Goal: Obtain resource: Download file/media

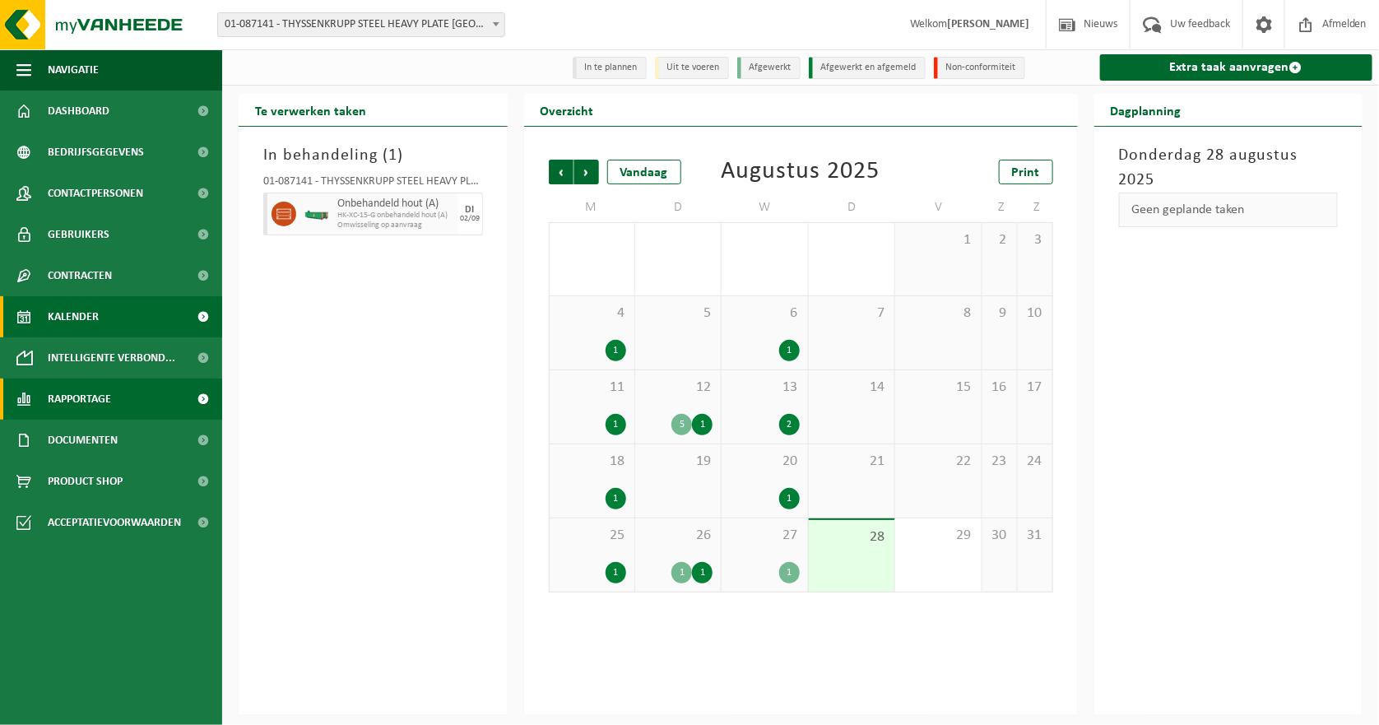
click at [76, 387] on span "Rapportage" at bounding box center [79, 399] width 63 height 41
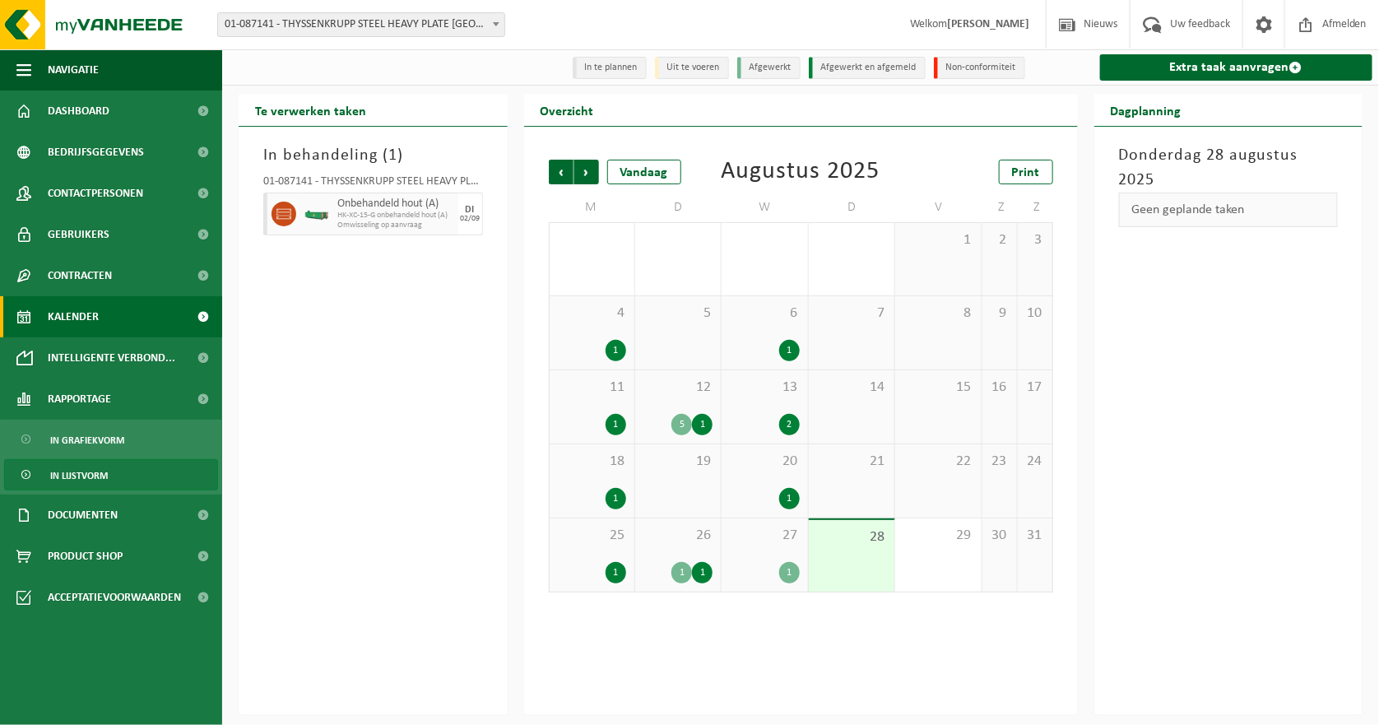
click at [99, 475] on span "In lijstvorm" at bounding box center [79, 475] width 58 height 31
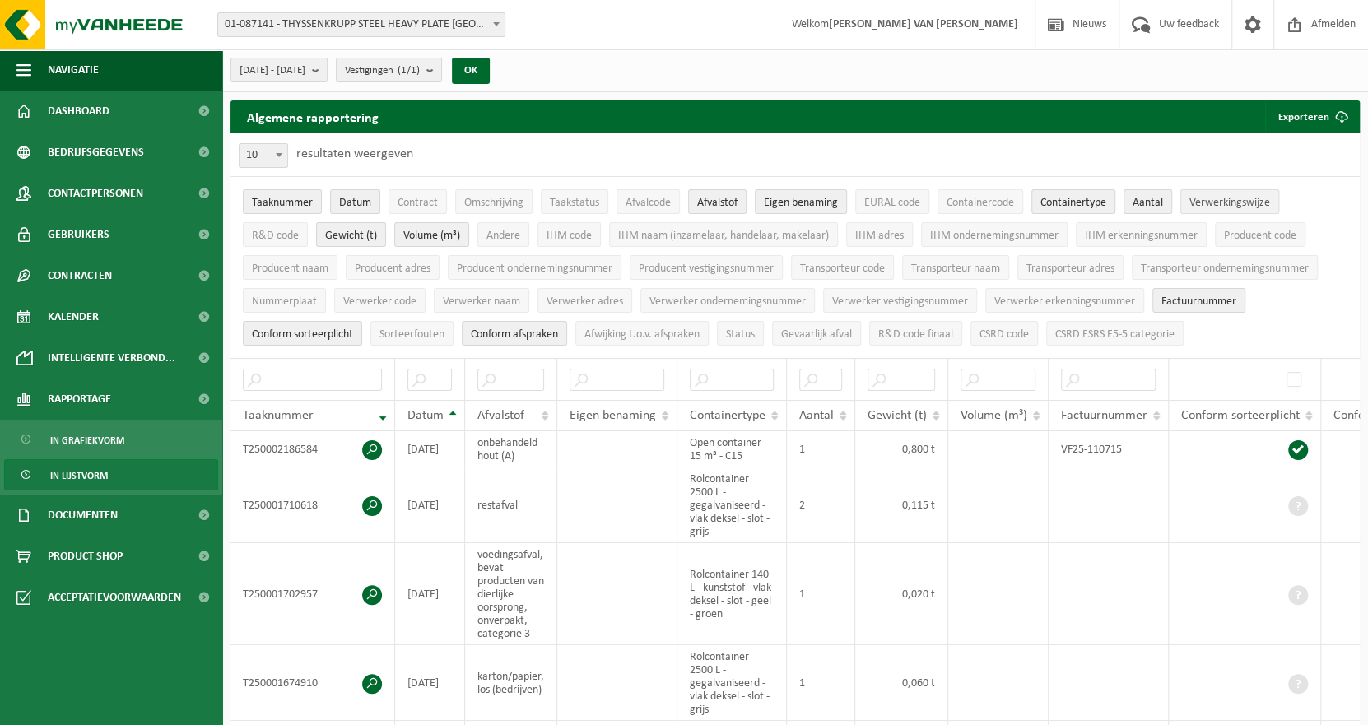
click at [1236, 205] on span "Verwerkingswijze" at bounding box center [1229, 203] width 81 height 12
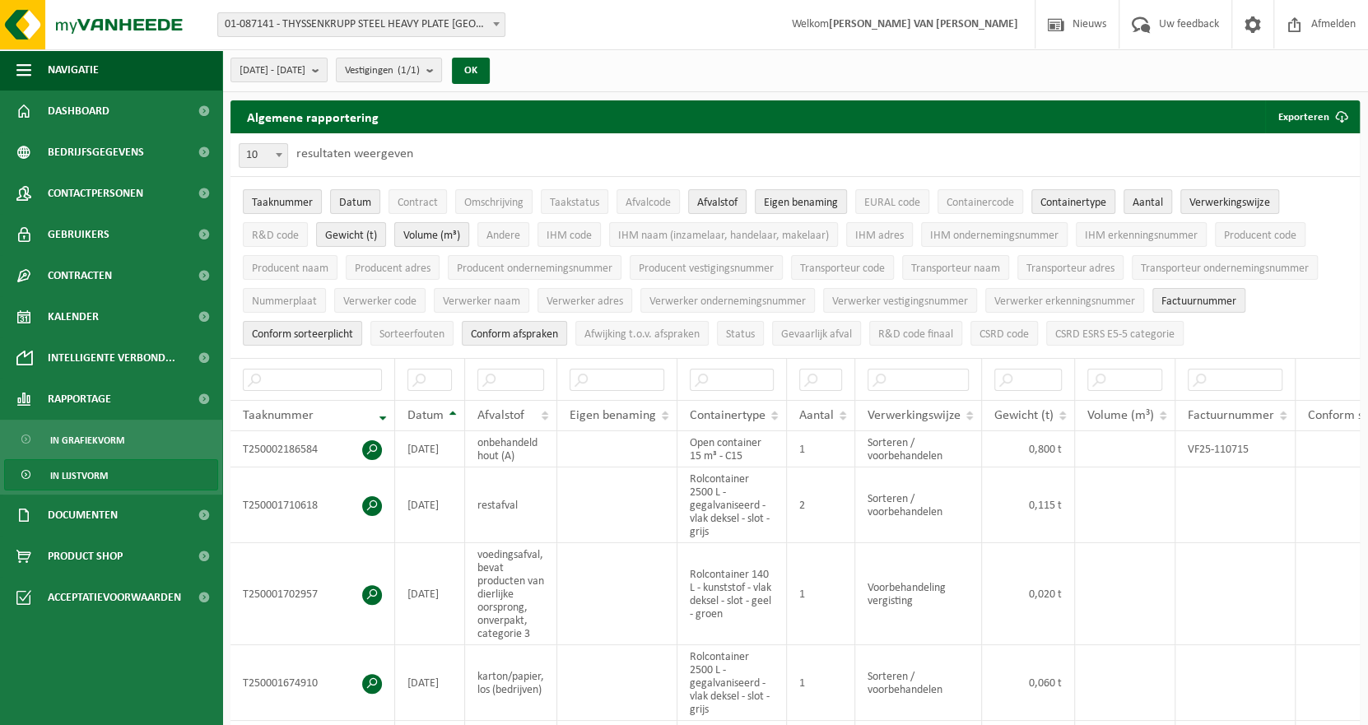
click at [442, 239] on span "Volume (m³)" at bounding box center [431, 236] width 57 height 12
click at [296, 76] on span "[DATE] - [DATE]" at bounding box center [272, 70] width 66 height 25
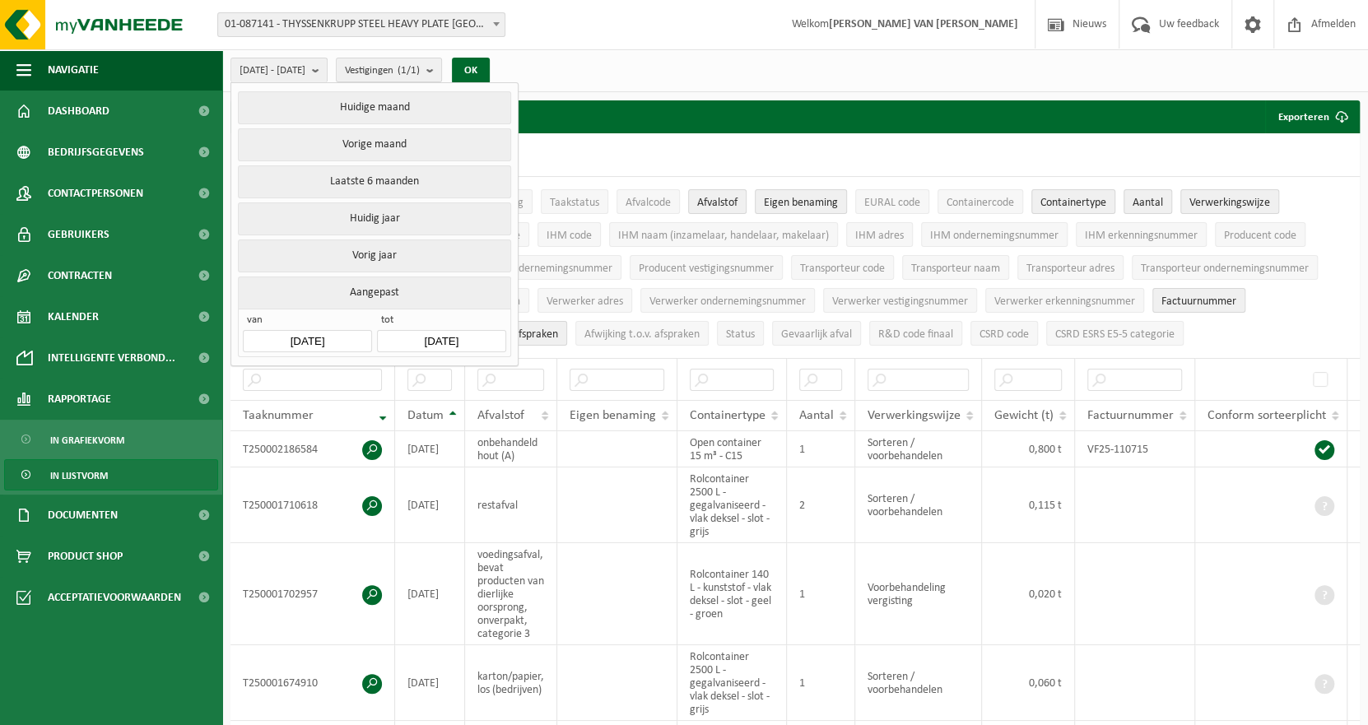
click at [315, 330] on input "[DATE]" at bounding box center [307, 341] width 128 height 22
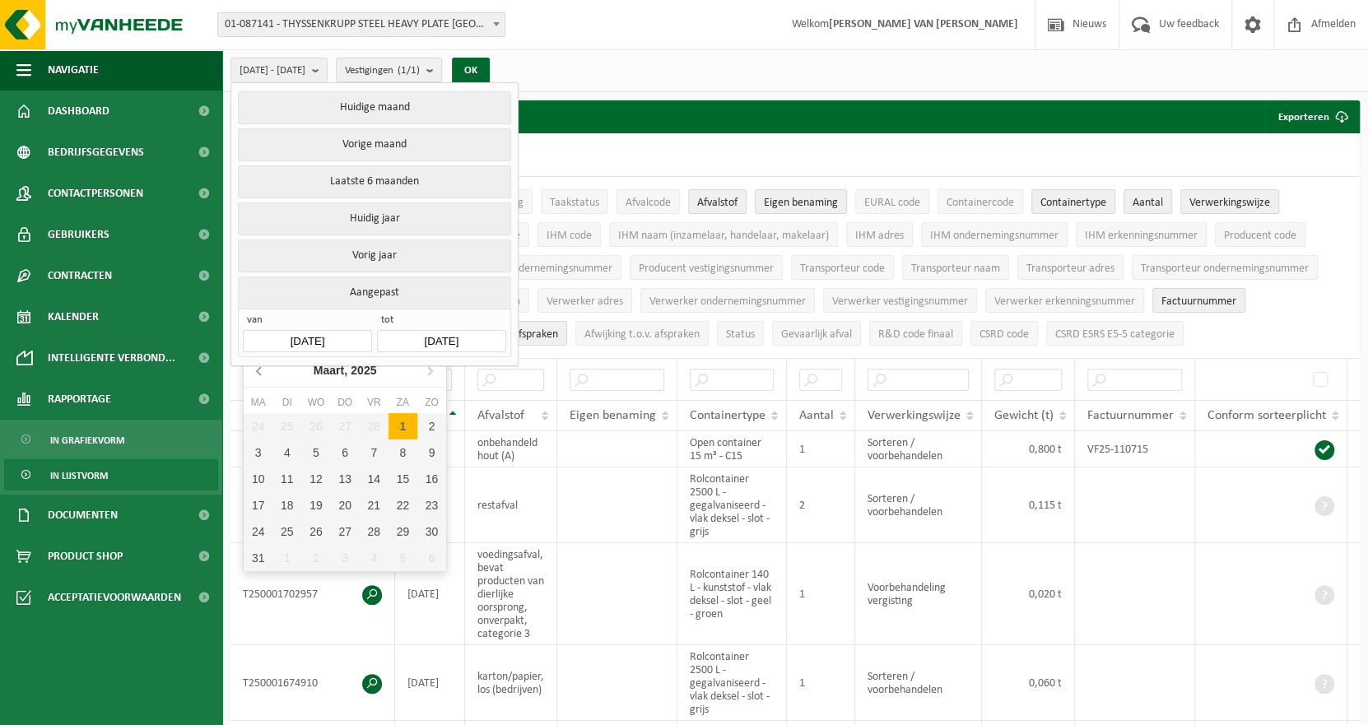
click at [256, 369] on icon at bounding box center [260, 370] width 26 height 26
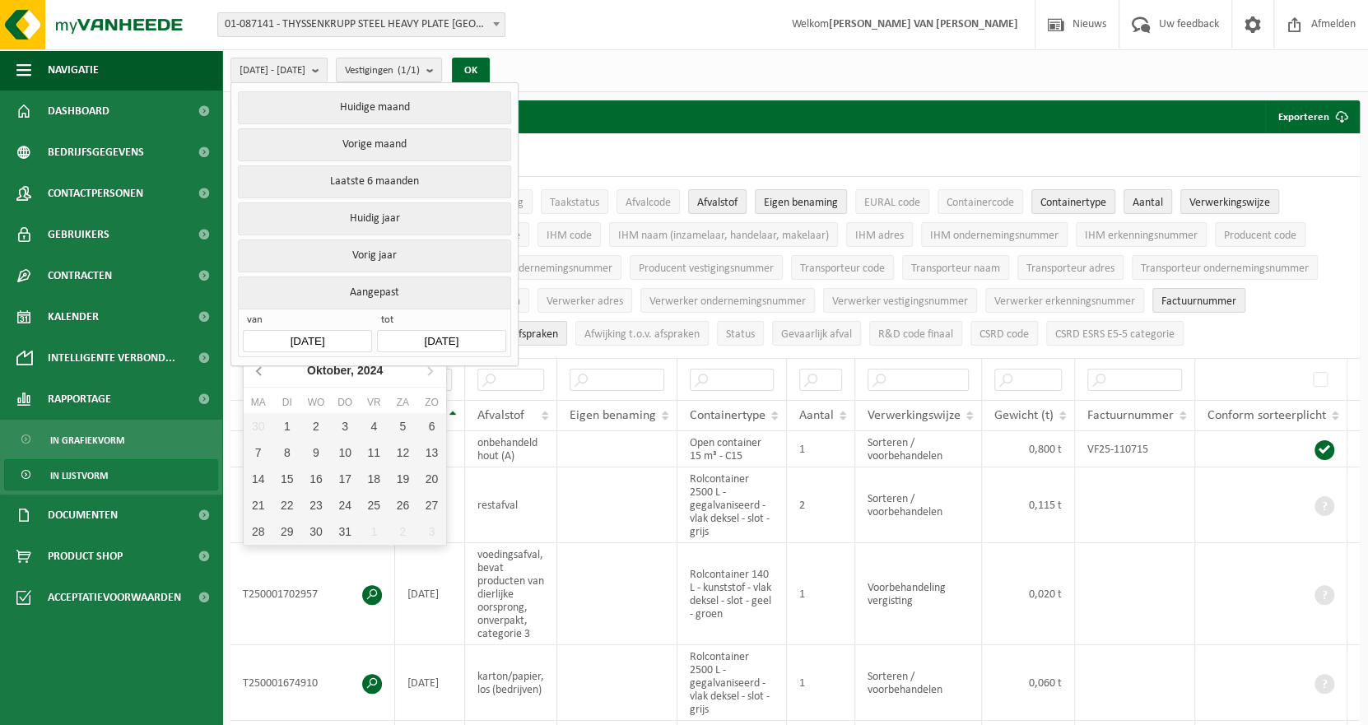
click at [256, 369] on icon at bounding box center [260, 370] width 26 height 26
click at [351, 425] on div "1" at bounding box center [345, 426] width 29 height 26
type input "[DATE]"
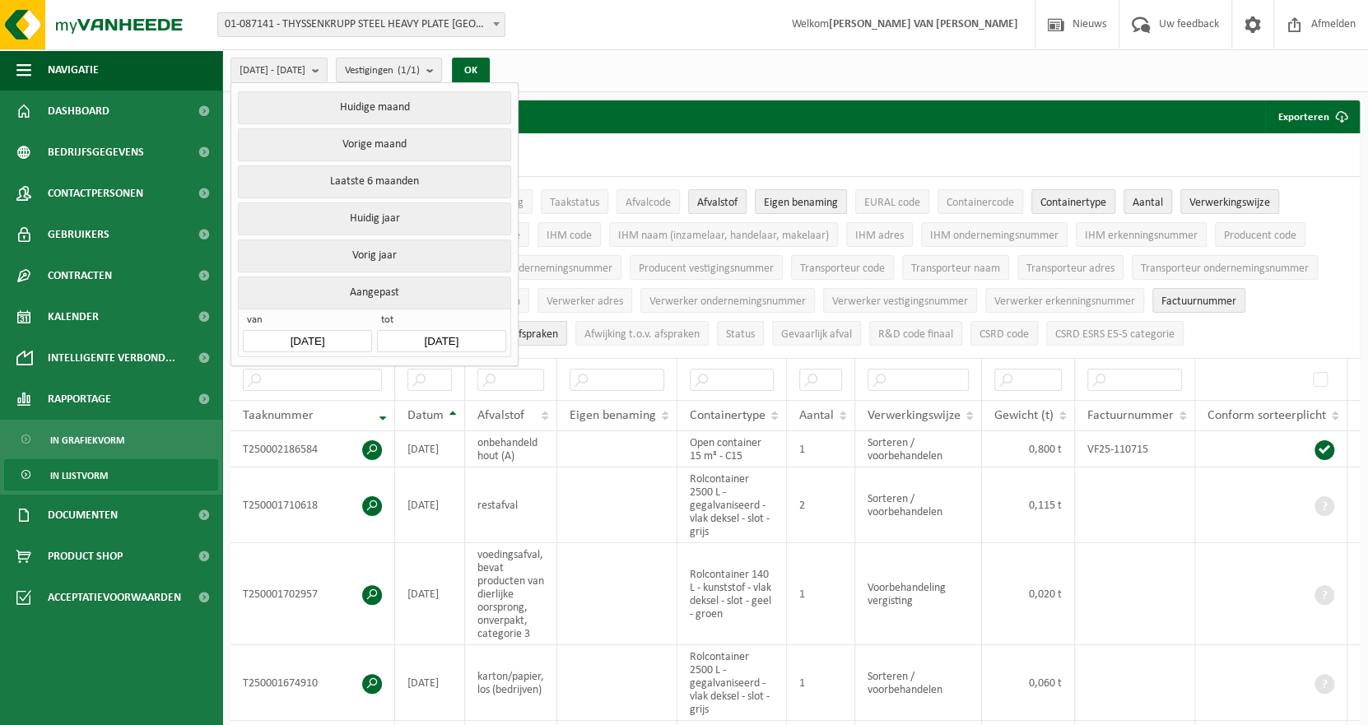
click at [473, 337] on input "[DATE]" at bounding box center [441, 341] width 128 height 22
click at [454, 334] on input "[DATE]" at bounding box center [441, 341] width 128 height 22
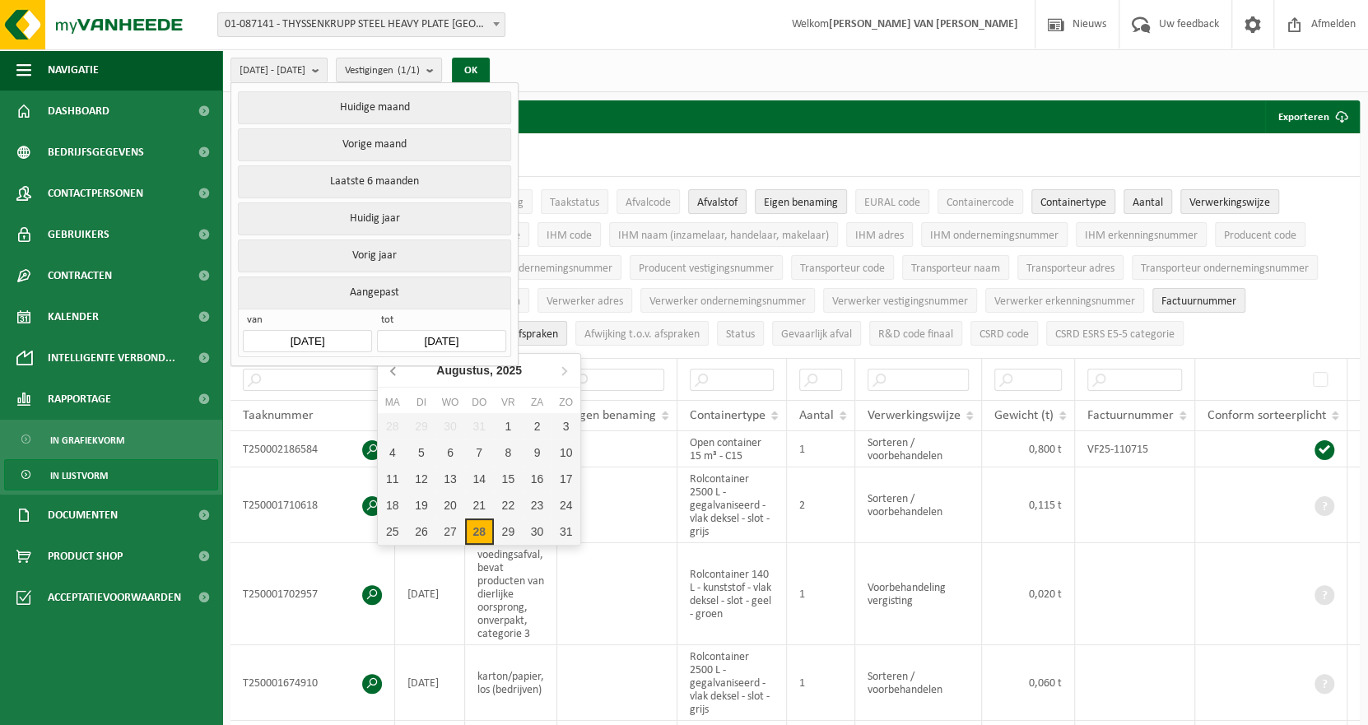
click at [400, 369] on icon at bounding box center [394, 370] width 26 height 26
click at [481, 533] on div "31" at bounding box center [479, 531] width 29 height 26
type input "[DATE]"
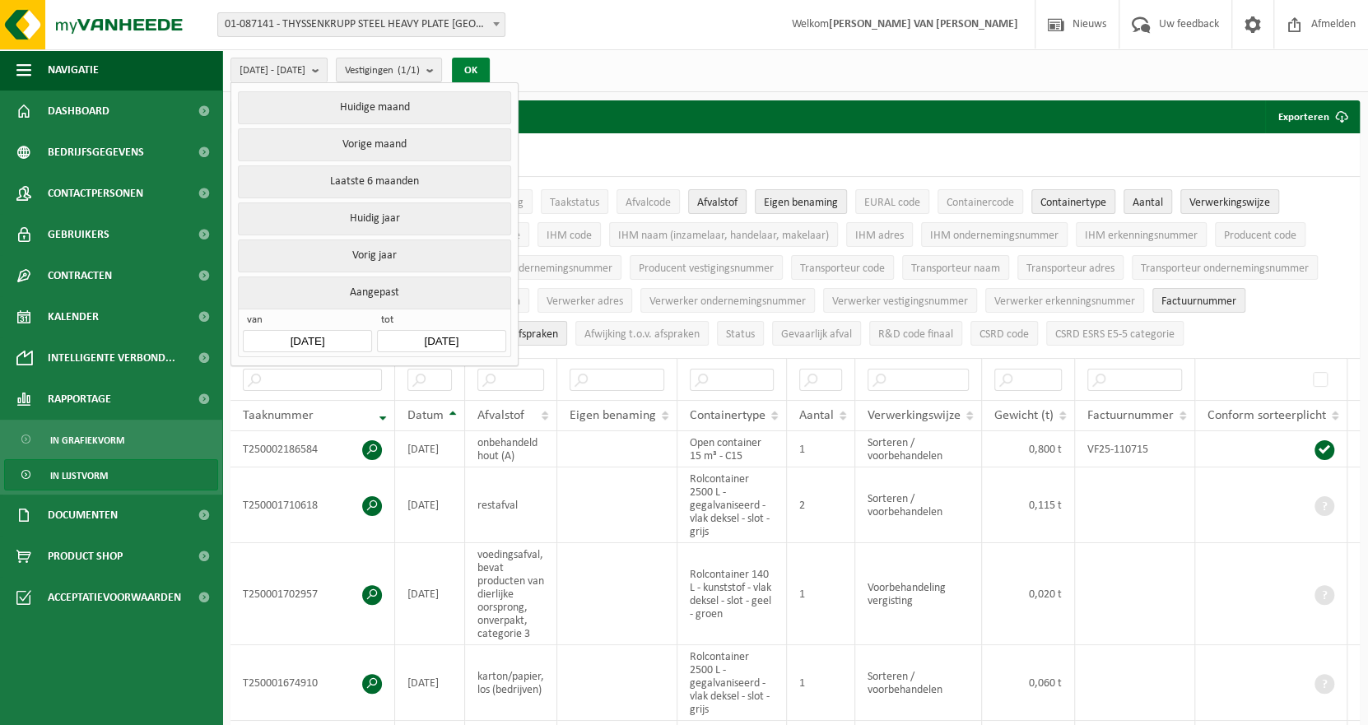
click at [490, 63] on button "OK" at bounding box center [471, 71] width 38 height 26
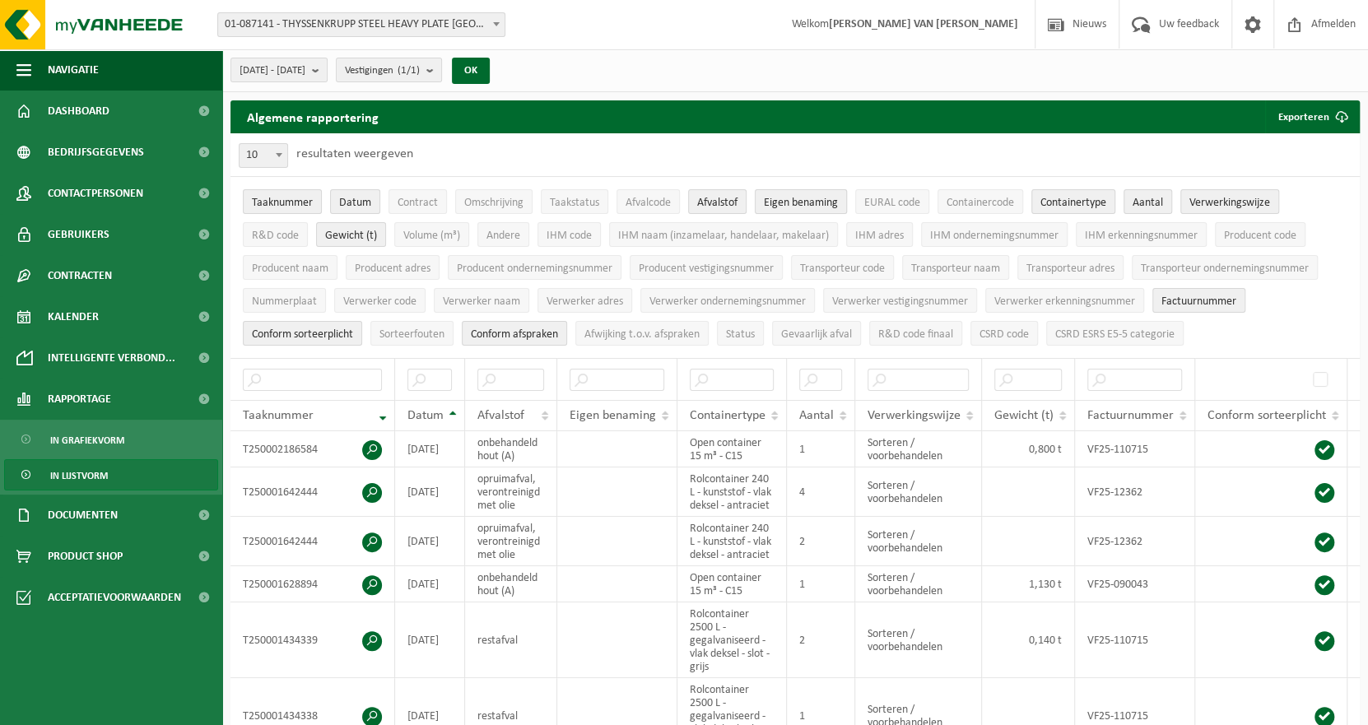
click at [807, 202] on span "Eigen benaming" at bounding box center [801, 203] width 74 height 12
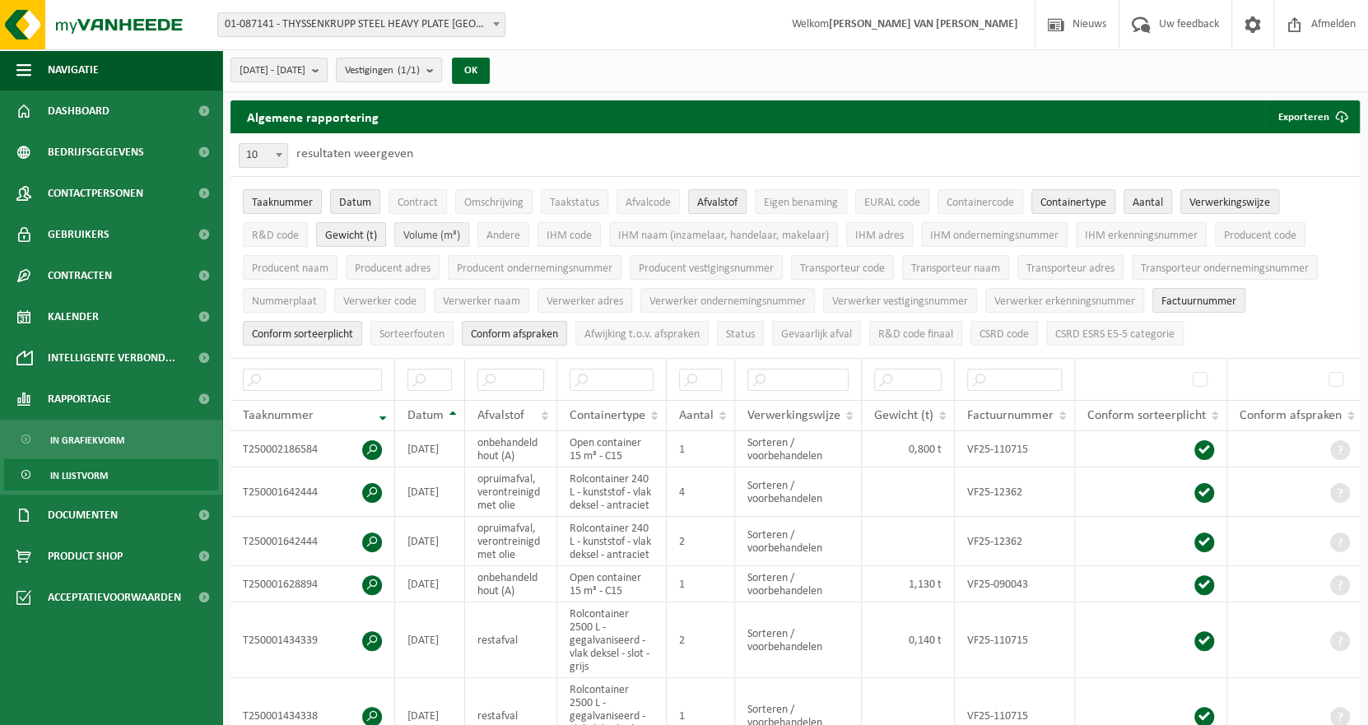
click at [424, 239] on span "Volume (m³)" at bounding box center [431, 236] width 57 height 12
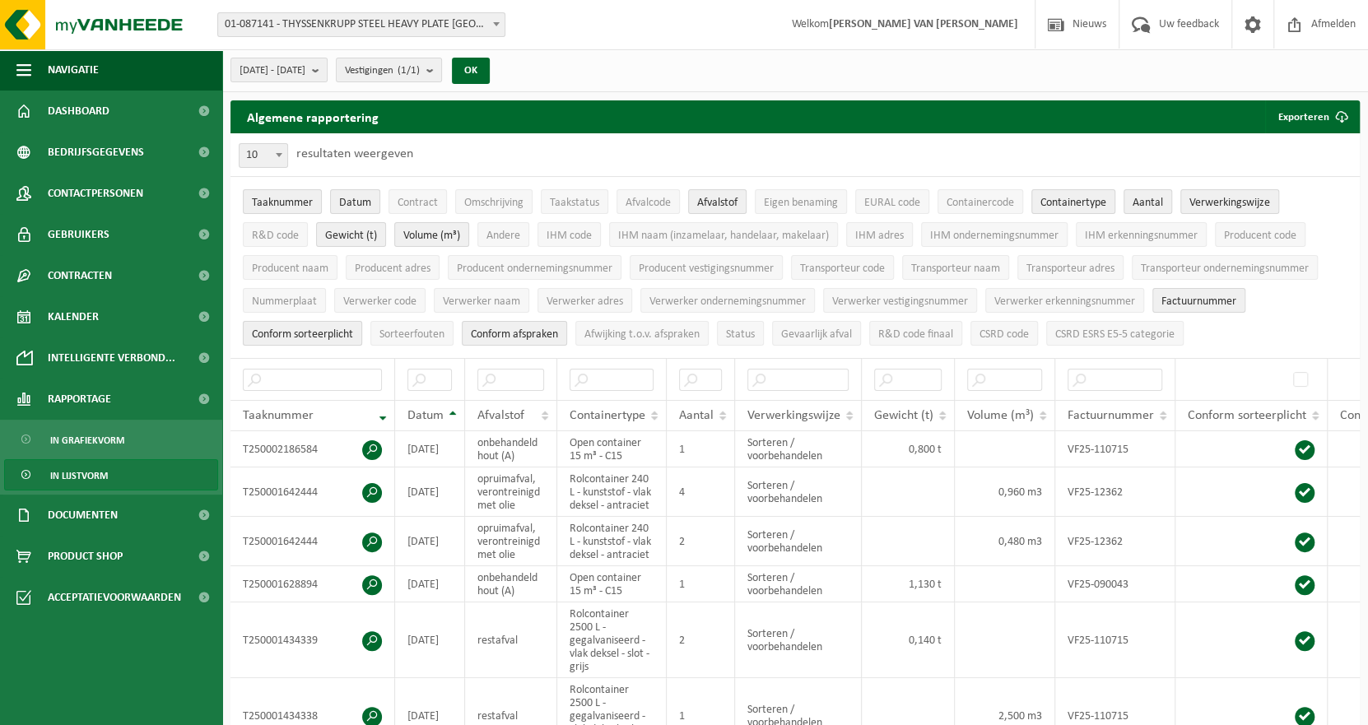
click at [328, 333] on span "Conform sorteerplicht" at bounding box center [302, 334] width 101 height 12
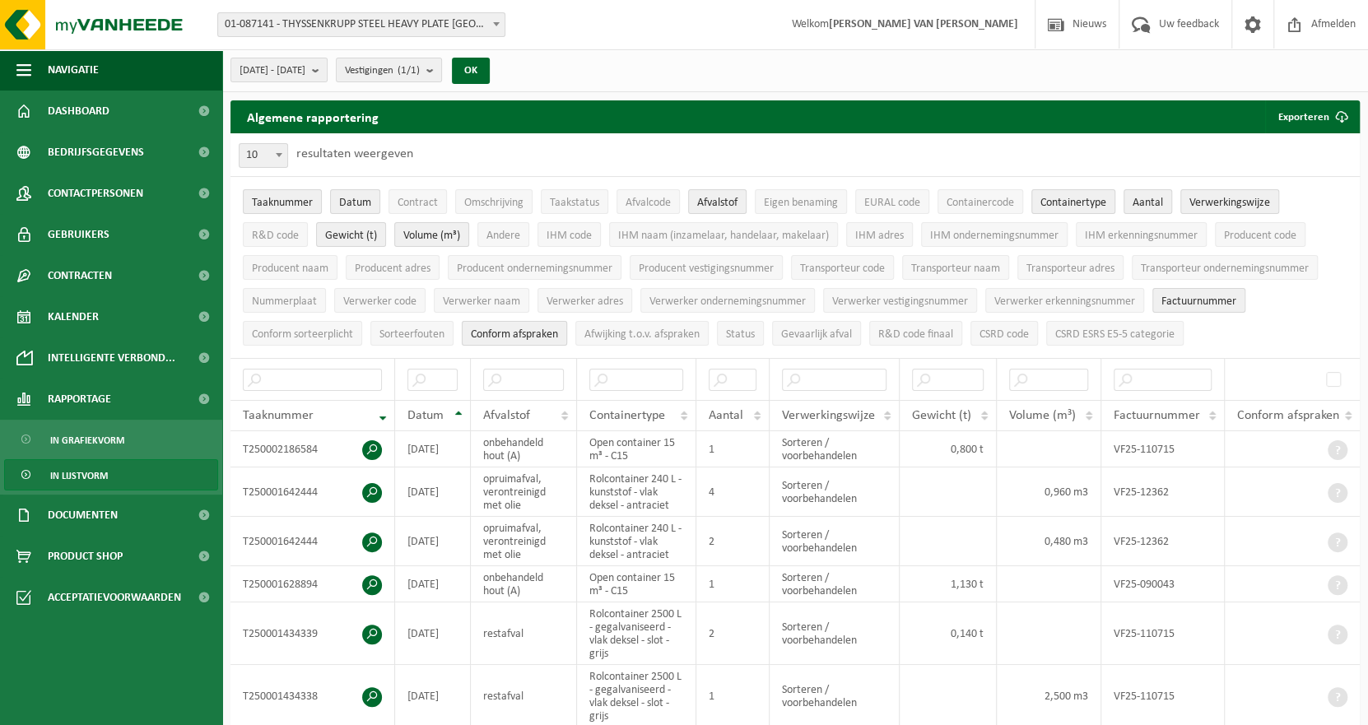
click at [524, 332] on span "Conform afspraken" at bounding box center [514, 334] width 87 height 12
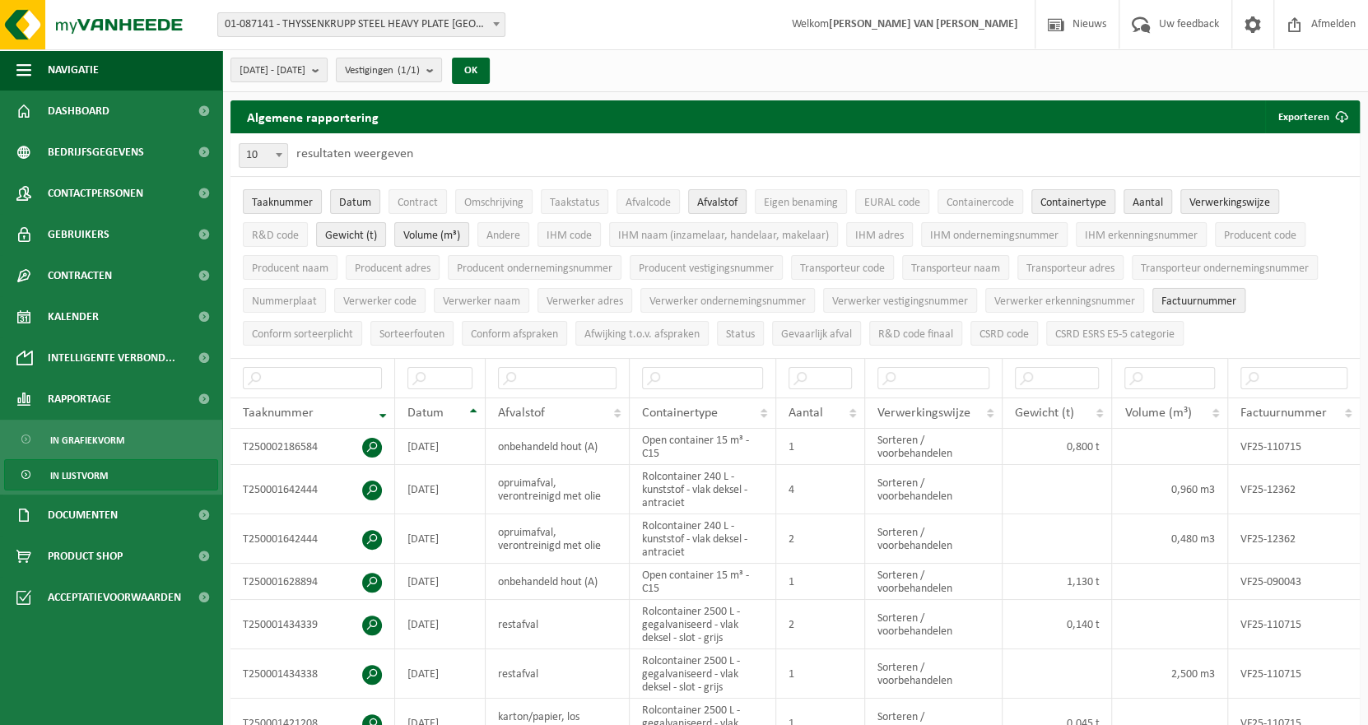
click at [1188, 295] on span "Factuurnummer" at bounding box center [1198, 301] width 75 height 12
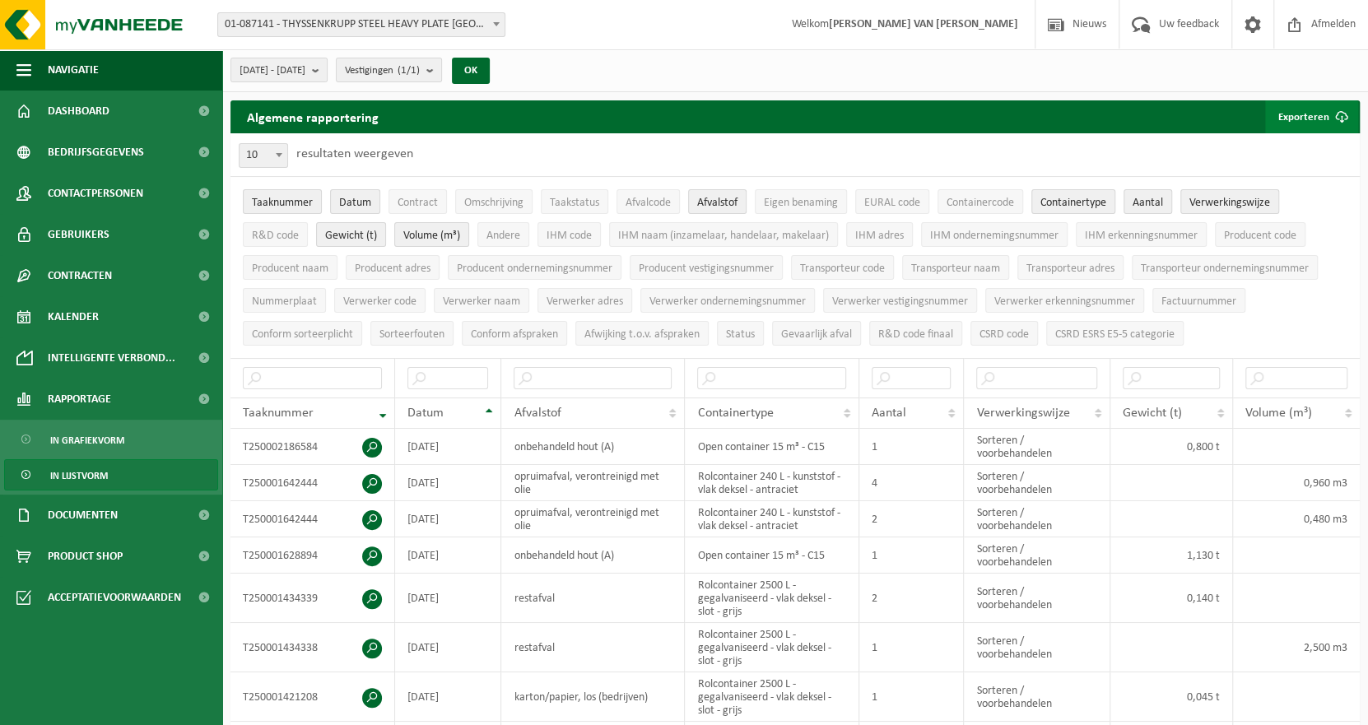
click at [1301, 106] on button "Exporteren" at bounding box center [1311, 116] width 93 height 33
click at [1296, 156] on link "Enkel mijn selectie" at bounding box center [1282, 149] width 149 height 33
click at [1308, 147] on link "Enkel mijn selectie" at bounding box center [1282, 149] width 149 height 33
